Goal: Information Seeking & Learning: Get advice/opinions

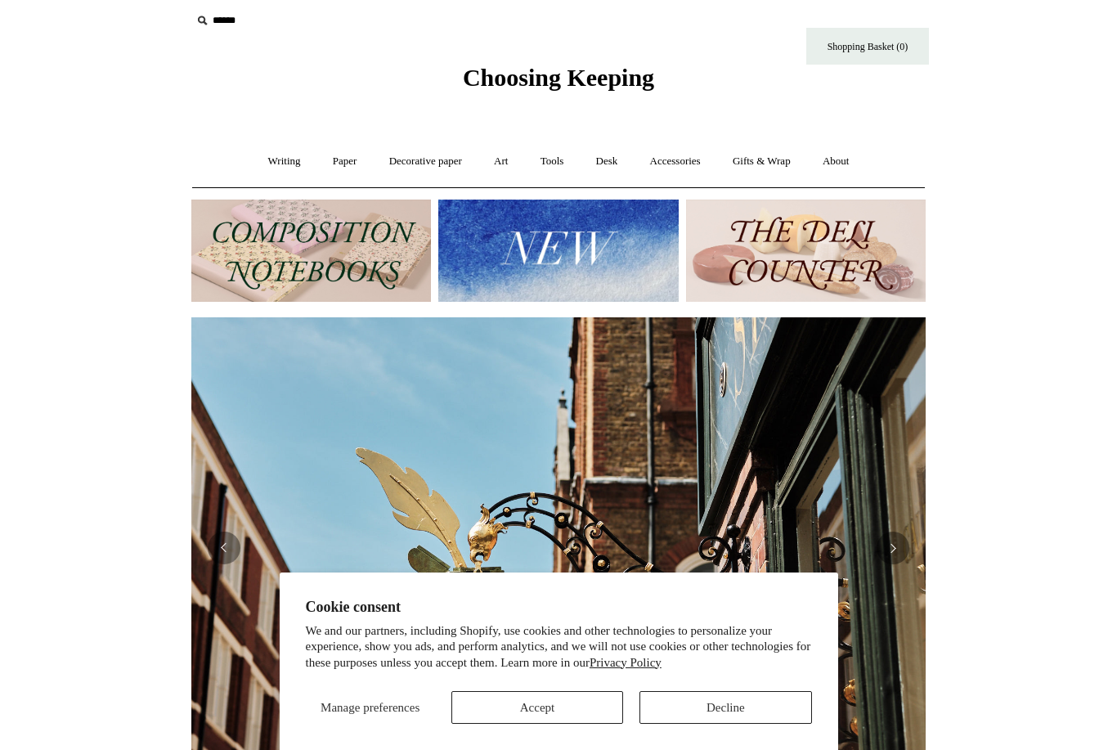
scroll to position [0, 734]
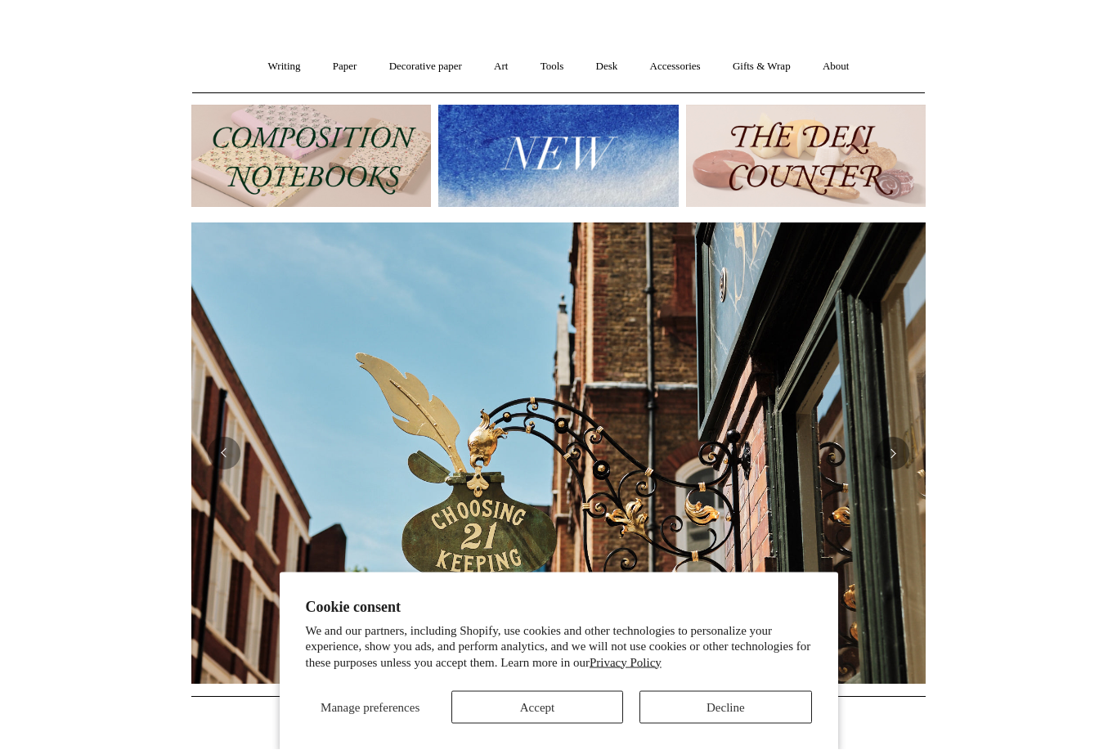
click at [544, 723] on button "Accept" at bounding box center [537, 707] width 172 height 33
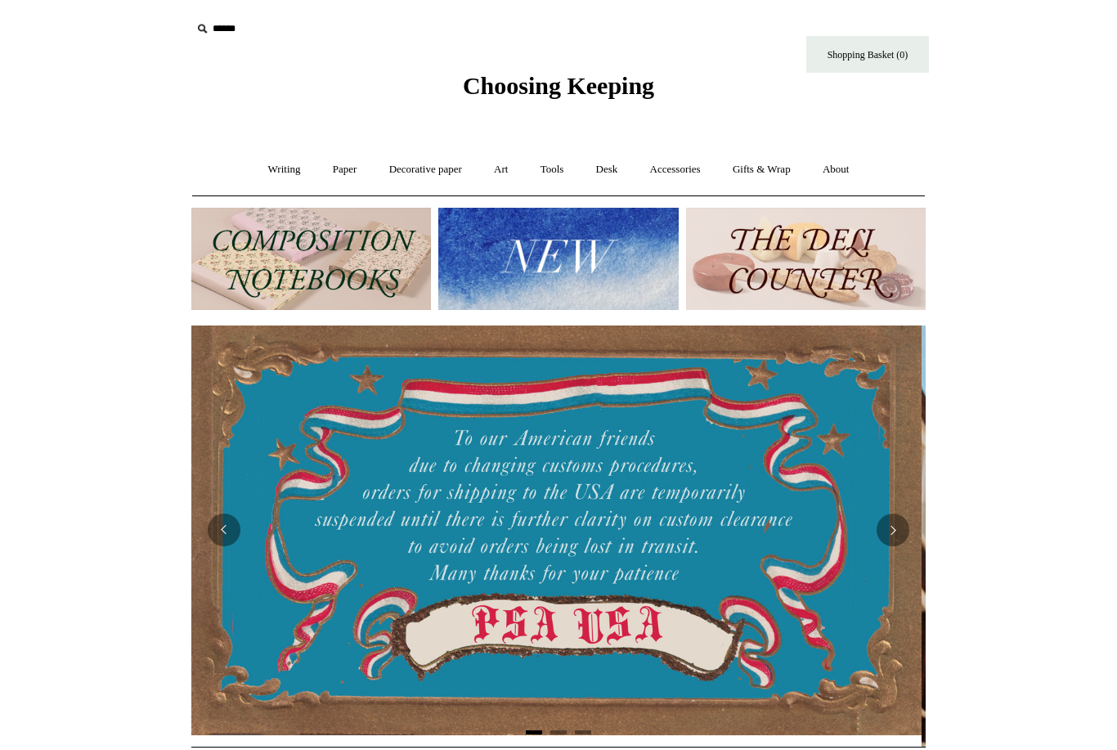
scroll to position [0, 0]
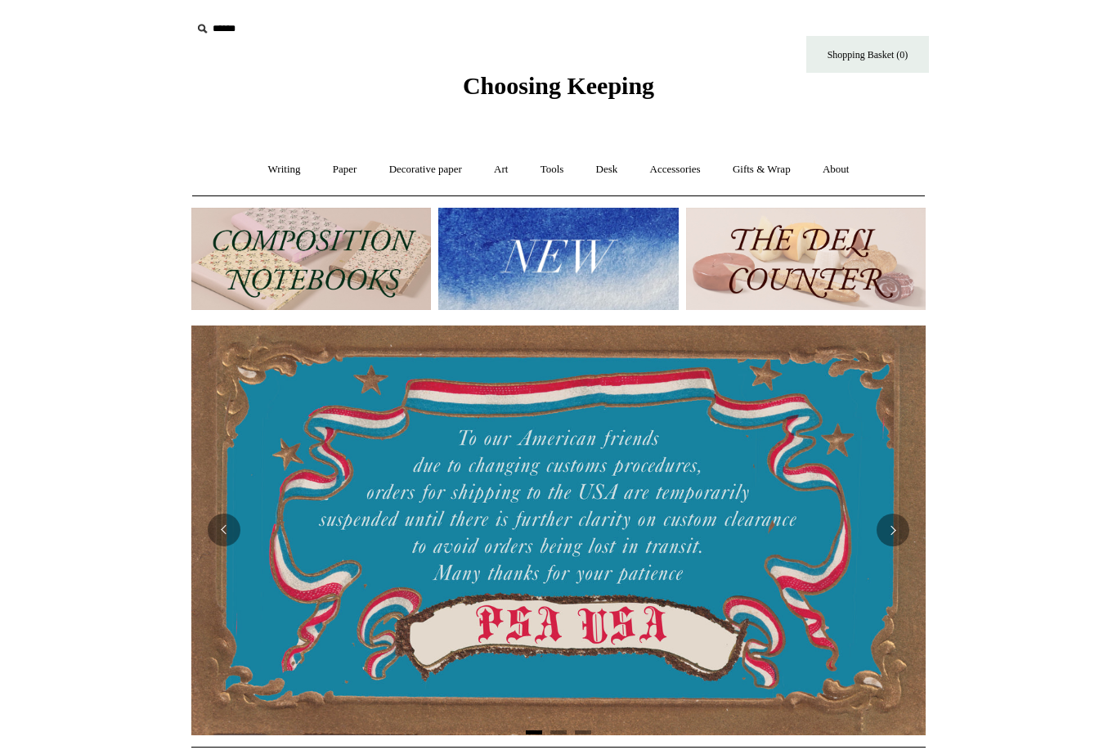
click at [689, 172] on link "Accessories +" at bounding box center [675, 169] width 80 height 43
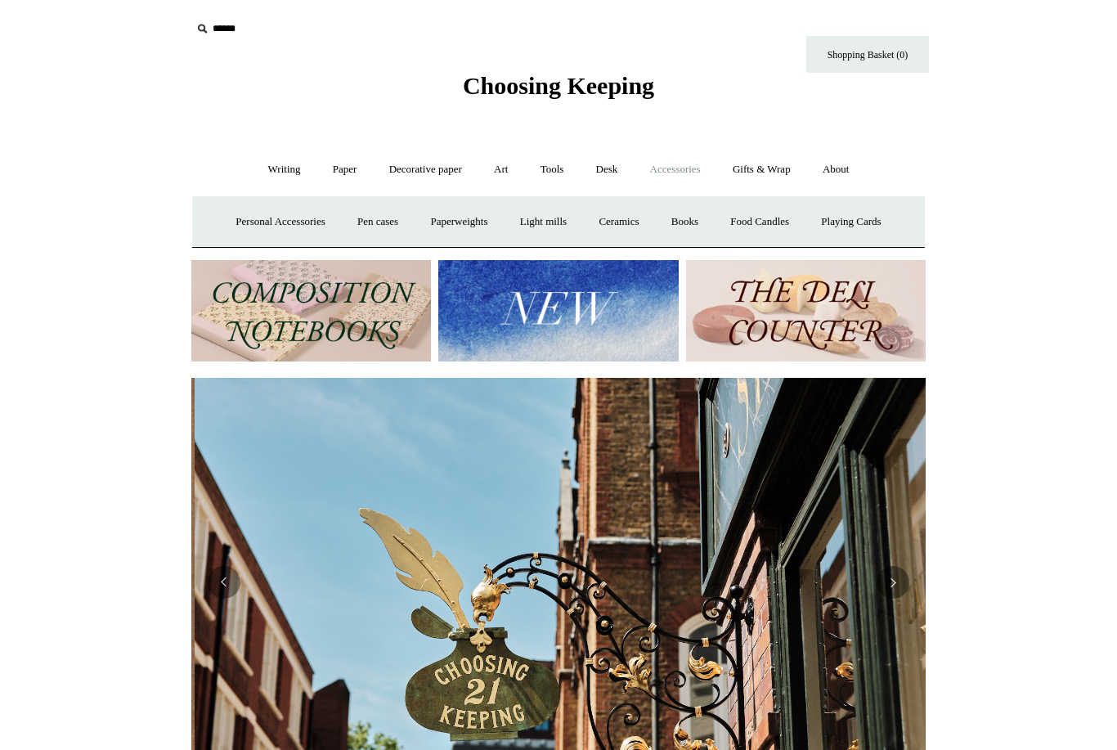
scroll to position [0, 734]
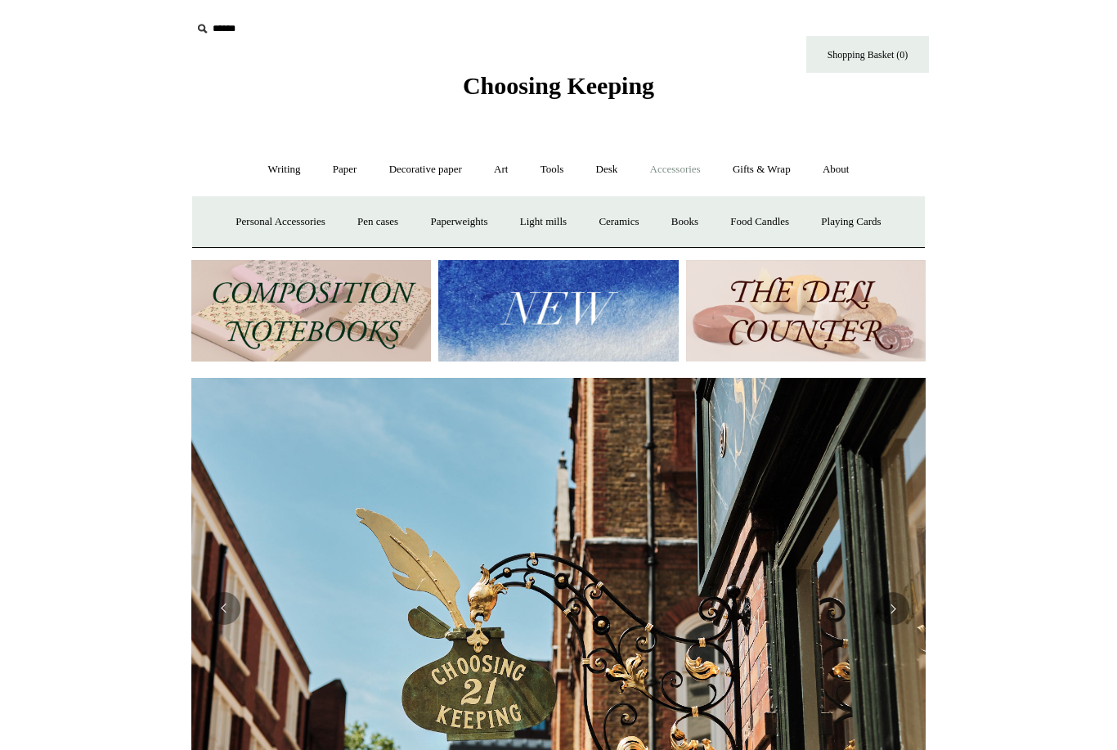
click at [593, 324] on img at bounding box center [557, 311] width 239 height 102
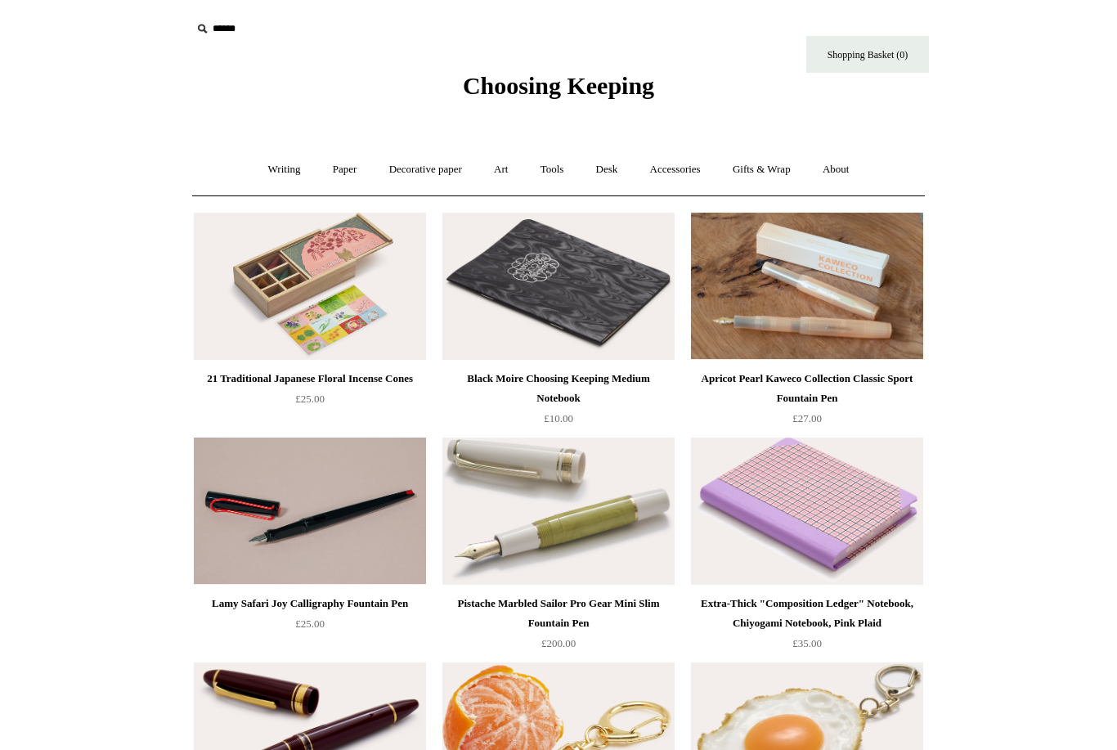
click at [217, 24] on input "text" at bounding box center [291, 29] width 201 height 30
type input "*****"
click at [378, 28] on input "*" at bounding box center [377, 28] width 16 height 29
click at [765, 174] on link "Gifts & Wrap +" at bounding box center [761, 169] width 87 height 43
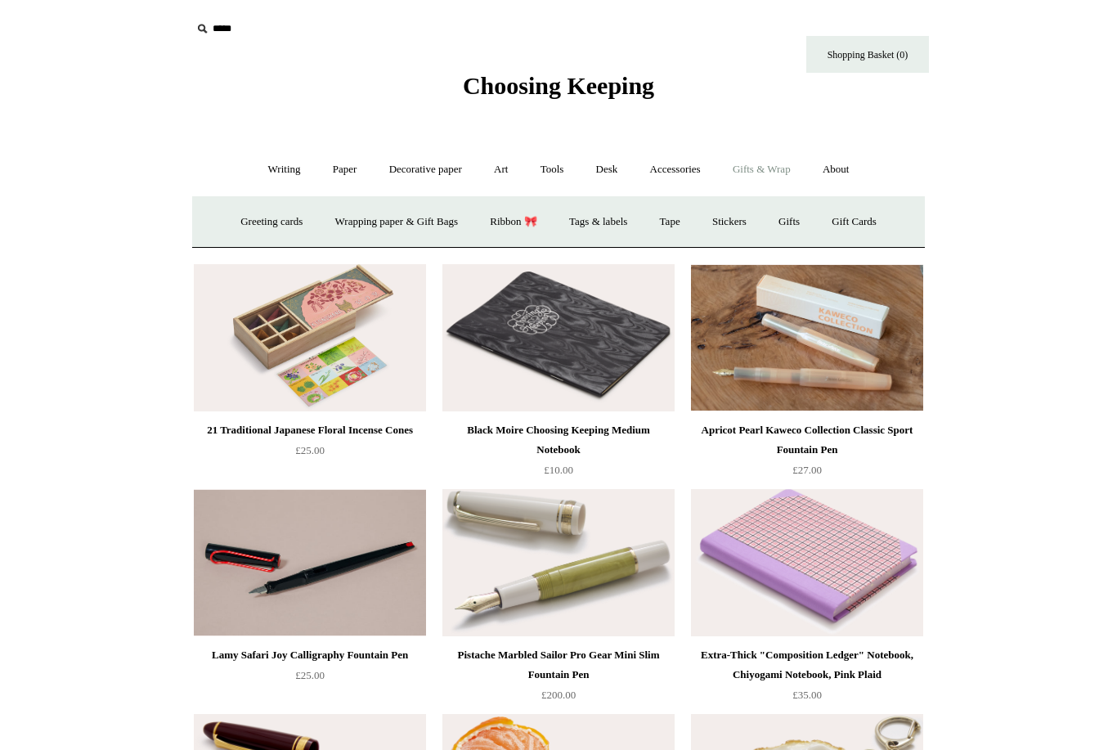
click at [784, 169] on link "Gifts & Wrap -" at bounding box center [761, 169] width 87 height 43
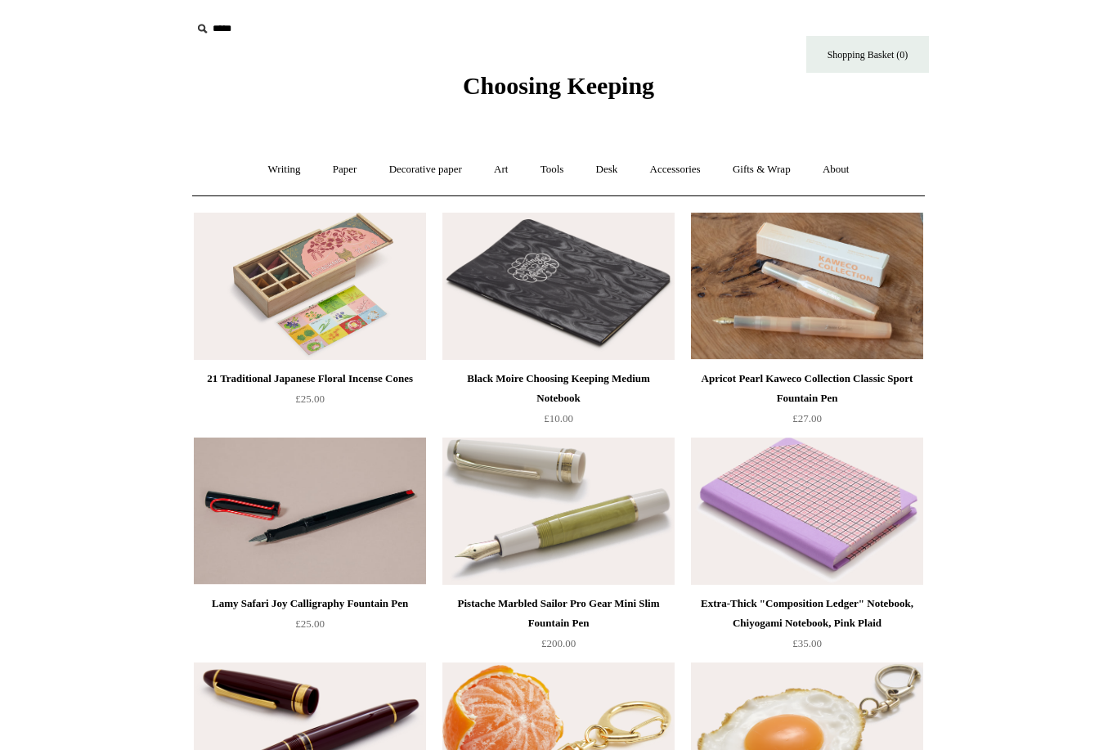
click at [763, 166] on link "Gifts & Wrap +" at bounding box center [761, 169] width 87 height 43
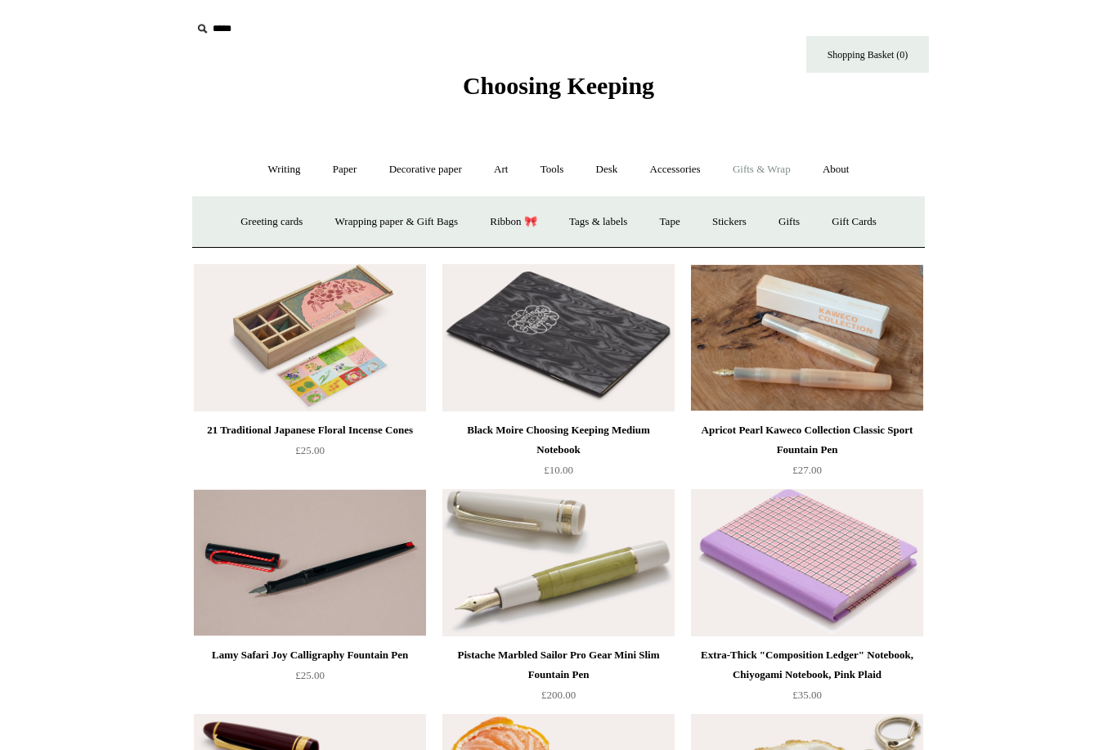
click at [803, 222] on link "Gifts +" at bounding box center [788, 221] width 51 height 43
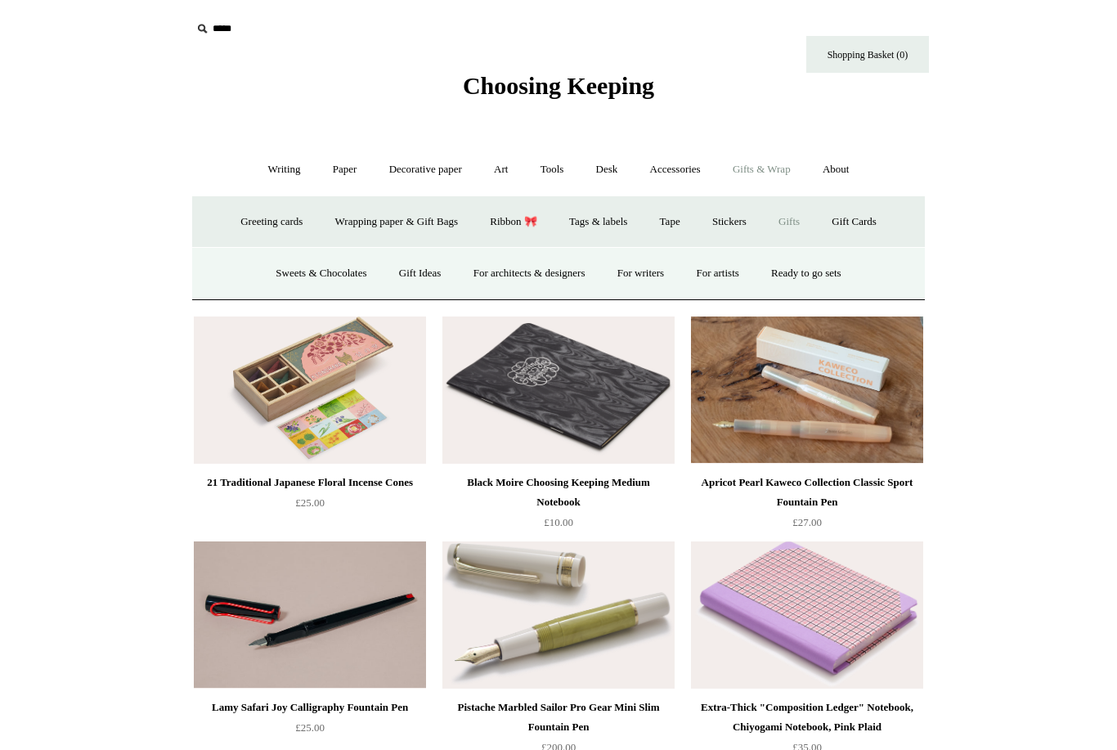
click at [423, 274] on link "Gift Ideas" at bounding box center [420, 273] width 72 height 43
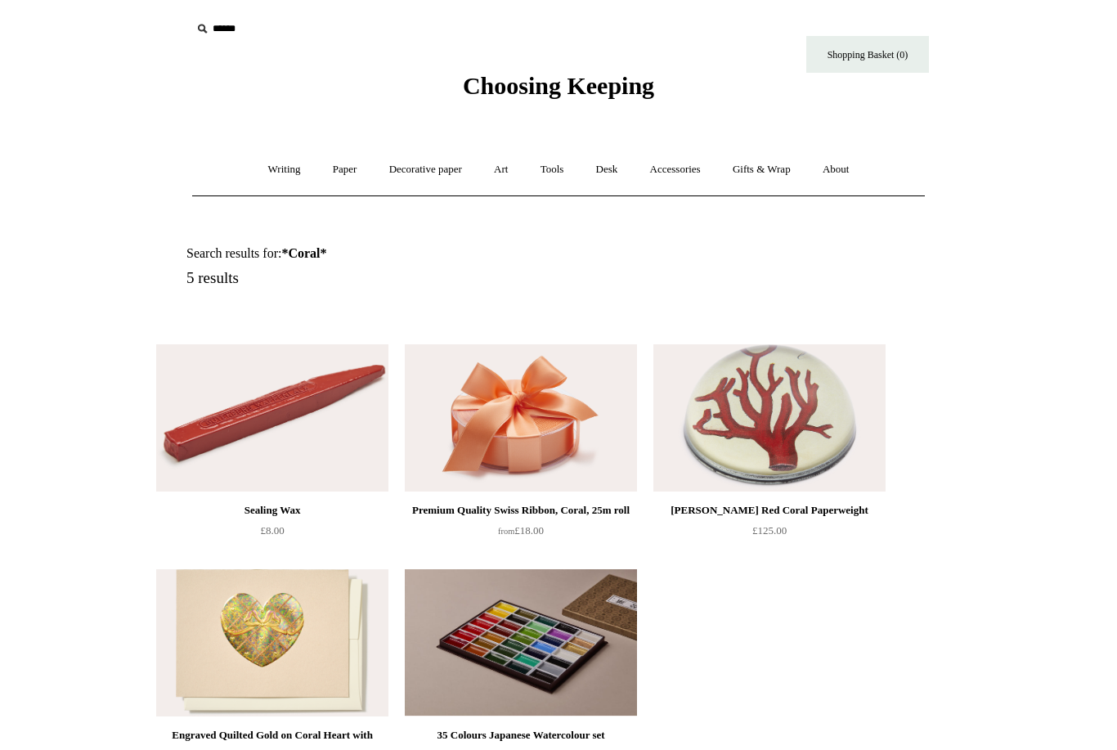
click at [779, 174] on link "Gifts & Wrap +" at bounding box center [761, 169] width 87 height 43
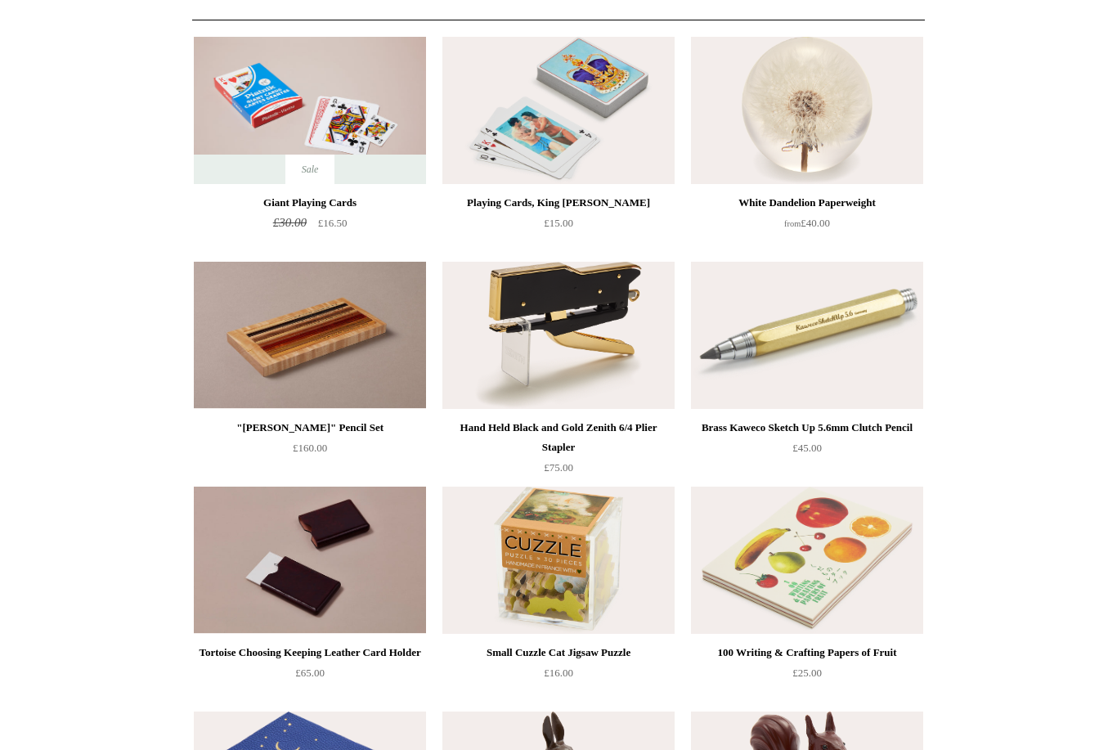
scroll to position [174, 0]
